Goal: Obtain resource: Download file/media

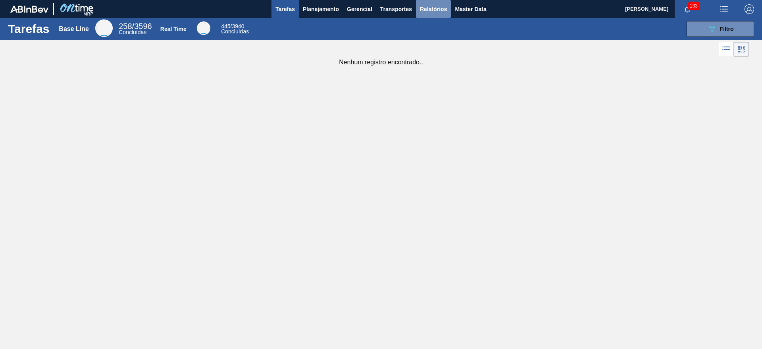
click at [428, 10] on span "Relatórios" at bounding box center [433, 9] width 27 height 10
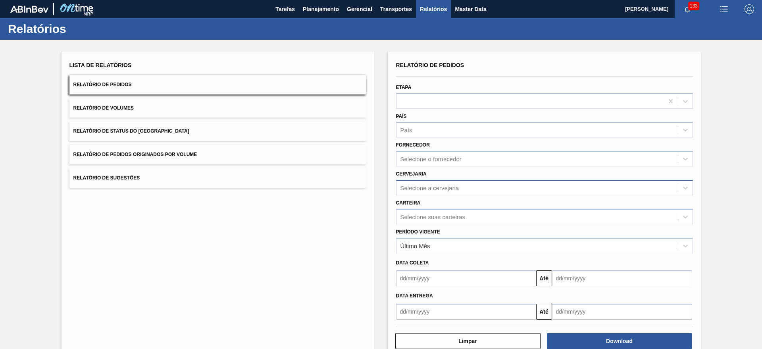
click at [423, 190] on div "Selecione a cervejaria" at bounding box center [429, 187] width 59 height 7
click at [426, 158] on div "Selecione o fornecedor" at bounding box center [430, 159] width 61 height 7
click at [376, 191] on div "Lista de Relatórios Relatório de Pedidos Relatório de Volumes Relatório de Stat…" at bounding box center [381, 204] width 762 height 328
click at [436, 13] on span "Relatórios" at bounding box center [433, 9] width 27 height 10
click at [434, 189] on div "Selecione a cervejaria" at bounding box center [429, 187] width 59 height 7
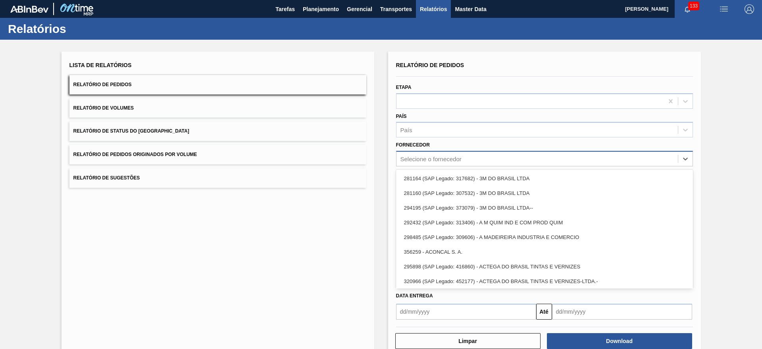
click at [433, 163] on div "Selecione o fornecedor" at bounding box center [537, 159] width 281 height 12
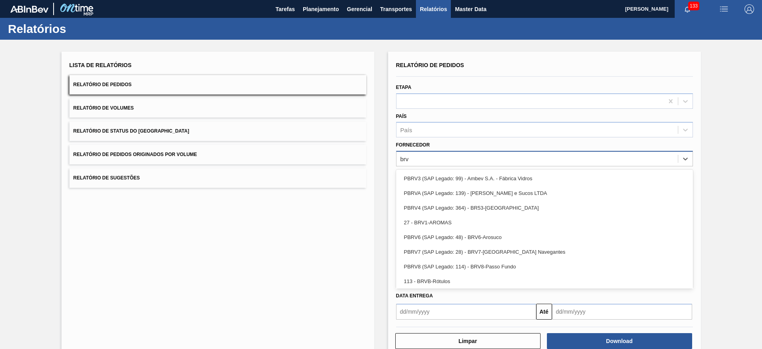
type input "brv4"
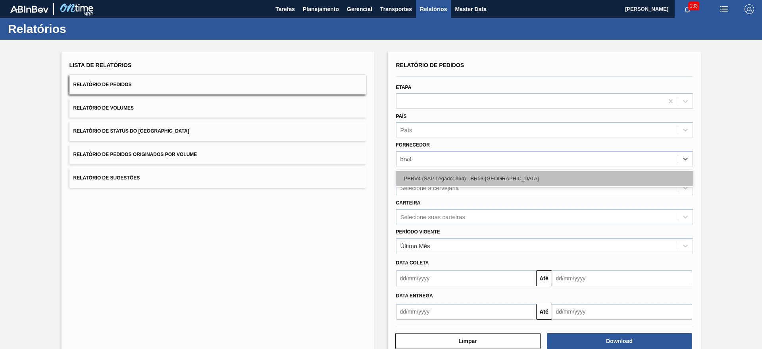
click at [451, 176] on div "PBRV4 (SAP Legado: 364) - BR53-[GEOGRAPHIC_DATA]" at bounding box center [544, 178] width 297 height 15
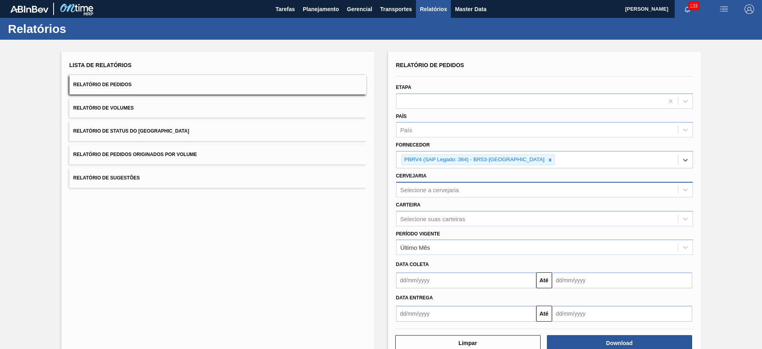
click at [459, 189] on div "Selecione a cervejaria" at bounding box center [537, 190] width 281 height 12
click at [364, 185] on button "Relatório de Sugestões" at bounding box center [217, 177] width 297 height 19
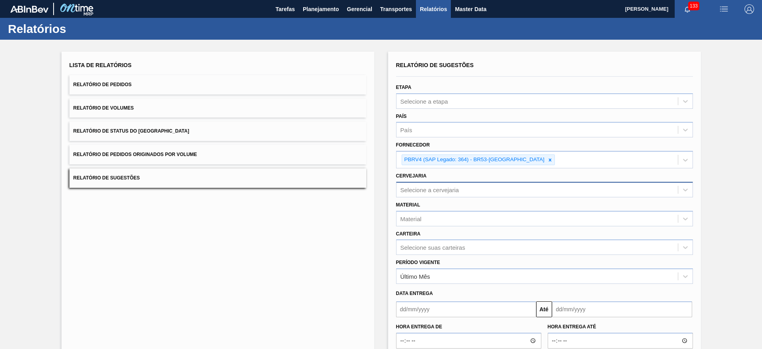
click at [402, 188] on div "Selecione a cervejaria" at bounding box center [429, 189] width 59 height 7
click at [389, 171] on div "Relatório de Sugestões Etapa Selecione a etapa País País Fornecedor PBRV4 (SAP …" at bounding box center [544, 219] width 313 height 335
click at [448, 274] on div "Último Mês" at bounding box center [537, 277] width 281 height 12
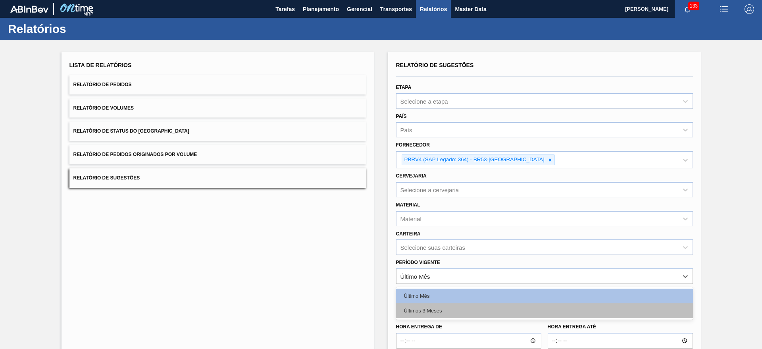
click at [443, 309] on div "Últimos 3 Meses" at bounding box center [544, 310] width 297 height 15
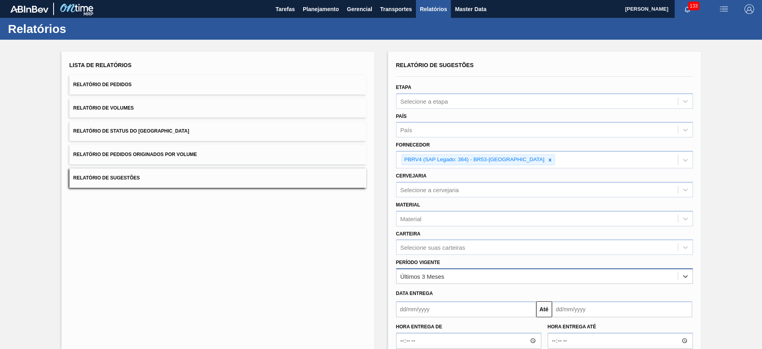
scroll to position [48, 0]
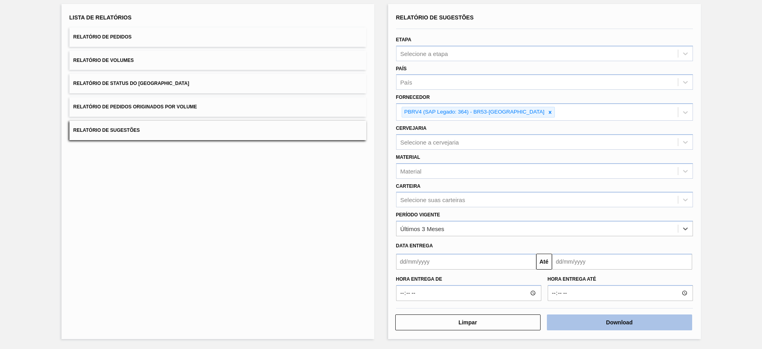
click at [634, 323] on button "Download" at bounding box center [619, 322] width 145 height 16
